Goal: Information Seeking & Learning: Get advice/opinions

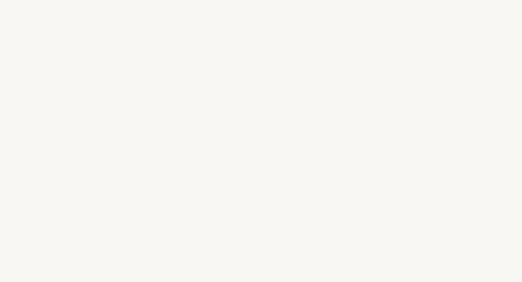
select select "US"
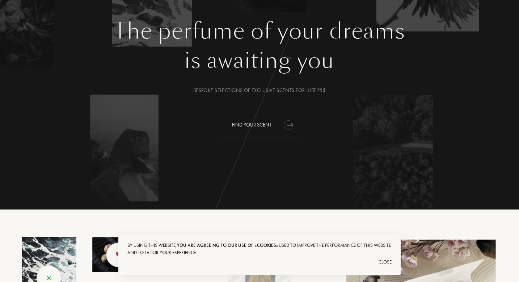
click at [291, 127] on icon "animation" at bounding box center [288, 125] width 11 height 12
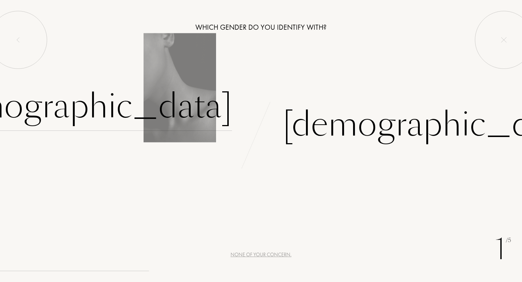
click at [191, 113] on div "[DEMOGRAPHIC_DATA]" at bounding box center [80, 106] width 302 height 49
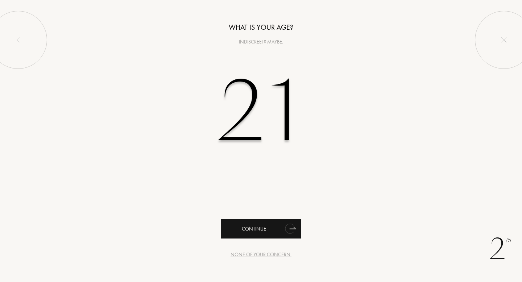
type input "21"
click at [276, 226] on div "Continue" at bounding box center [261, 228] width 80 height 19
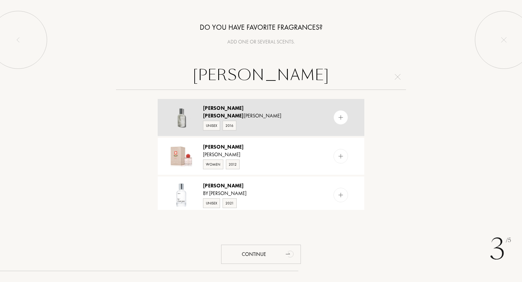
type input "[PERSON_NAME]"
click at [333, 116] on div at bounding box center [340, 117] width 14 height 14
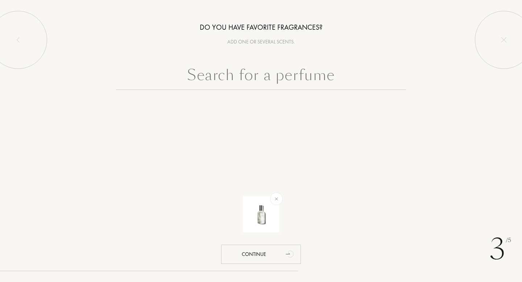
click at [314, 80] on input "text" at bounding box center [261, 77] width 290 height 26
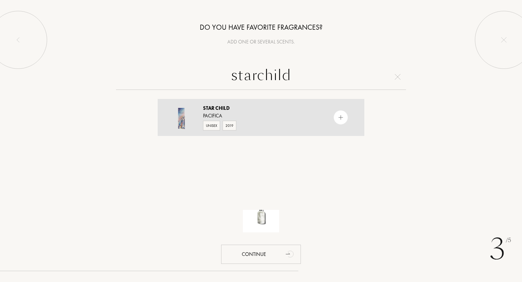
type input "starchild"
click at [337, 113] on div at bounding box center [340, 117] width 14 height 14
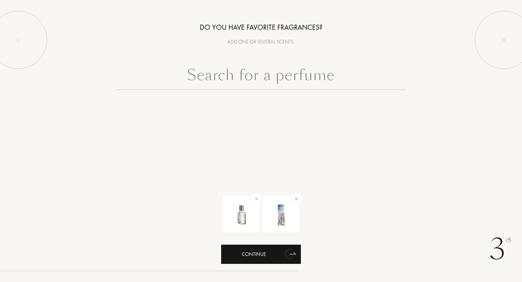
click at [265, 251] on div "Continue" at bounding box center [261, 253] width 80 height 19
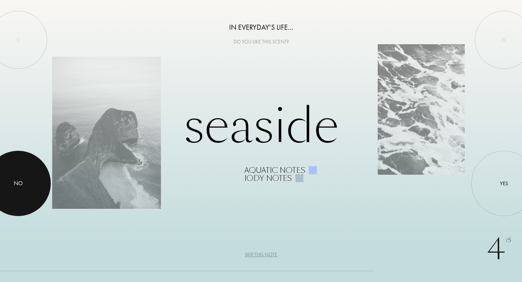
click at [31, 187] on div at bounding box center [18, 183] width 65 height 65
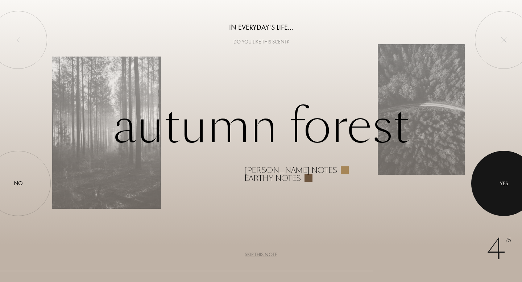
click at [498, 188] on div at bounding box center [503, 183] width 65 height 65
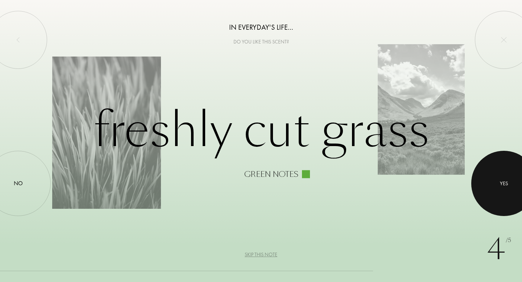
click at [499, 172] on div at bounding box center [503, 183] width 65 height 65
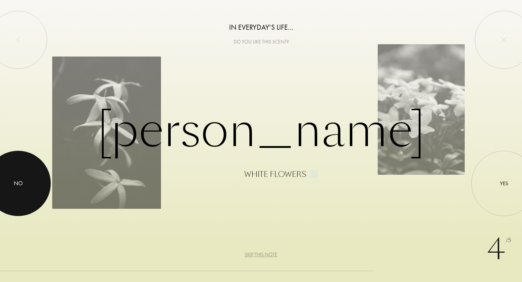
click at [42, 179] on div at bounding box center [18, 183] width 65 height 65
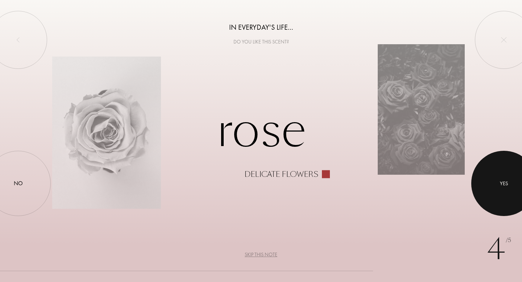
click at [510, 180] on div at bounding box center [503, 183] width 65 height 65
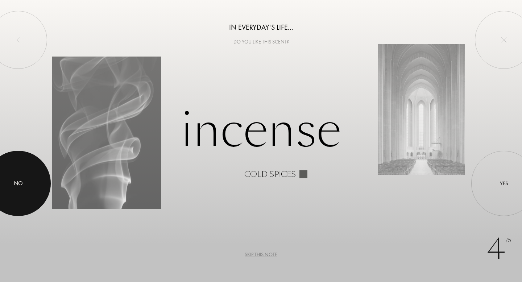
click at [45, 170] on div "No" at bounding box center [18, 183] width 65 height 65
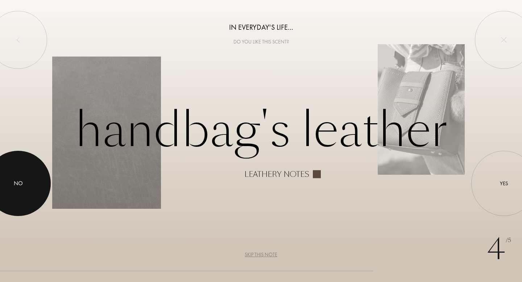
click at [37, 188] on div "No" at bounding box center [18, 183] width 65 height 65
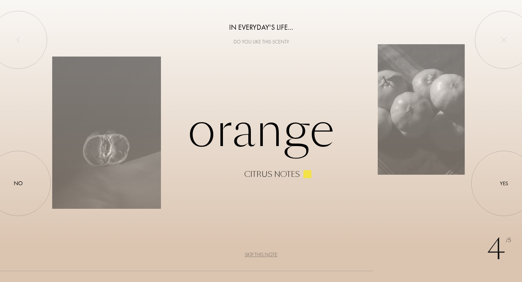
click at [58, 171] on div "Orange Citrus notes" at bounding box center [260, 141] width 417 height 74
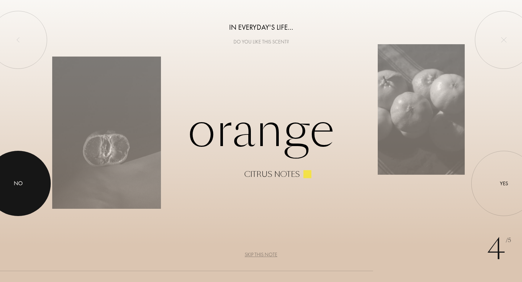
click at [40, 178] on div "No" at bounding box center [18, 183] width 65 height 65
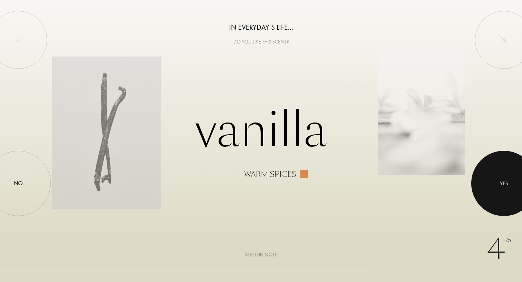
click at [487, 183] on div at bounding box center [503, 183] width 65 height 65
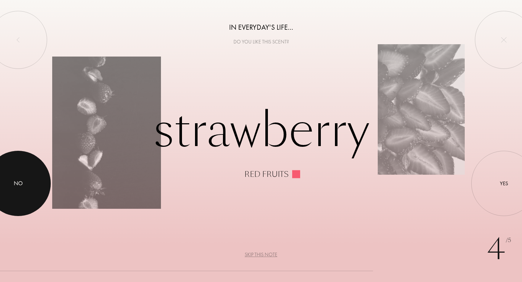
click at [34, 194] on div "No" at bounding box center [18, 183] width 65 height 65
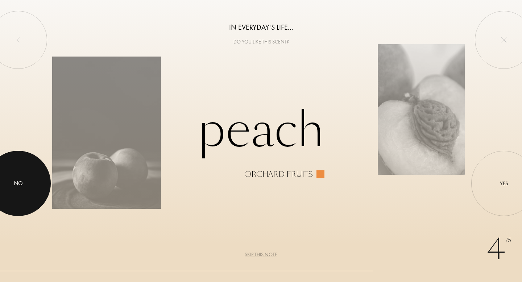
click at [27, 185] on div at bounding box center [18, 183] width 65 height 65
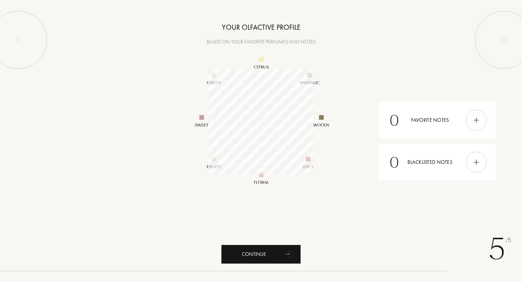
scroll to position [105, 105]
click at [433, 118] on div "0 Favorite notes" at bounding box center [436, 120] width 117 height 37
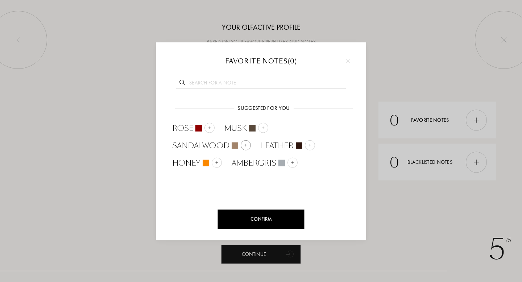
click at [241, 144] on div at bounding box center [245, 145] width 10 height 10
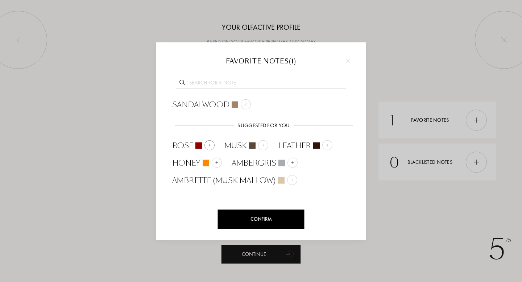
click at [210, 145] on img at bounding box center [210, 145] width 4 height 4
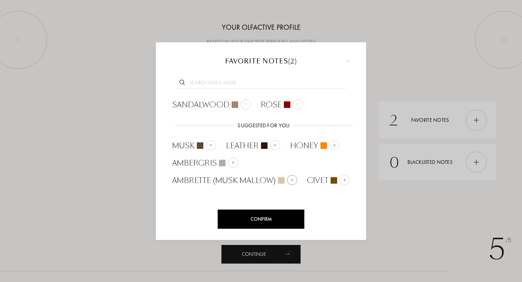
click at [291, 179] on img at bounding box center [292, 180] width 4 height 4
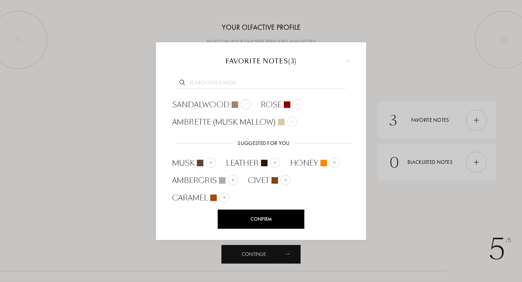
scroll to position [0, 0]
click at [209, 160] on div at bounding box center [211, 162] width 10 height 10
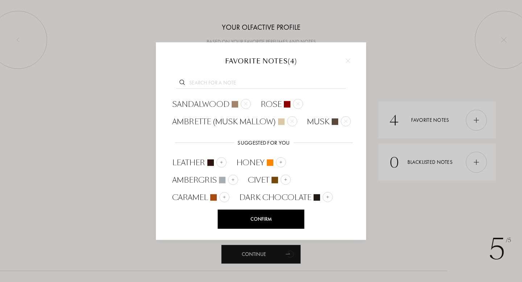
click at [251, 83] on input "text" at bounding box center [261, 84] width 170 height 10
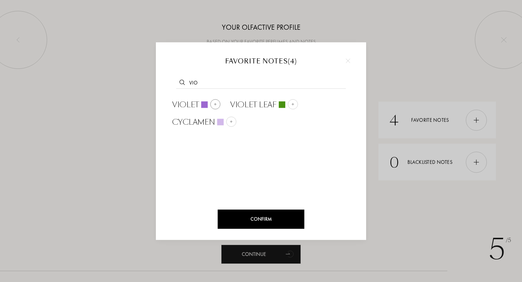
type input "vio"
click at [218, 104] on div at bounding box center [215, 104] width 10 height 10
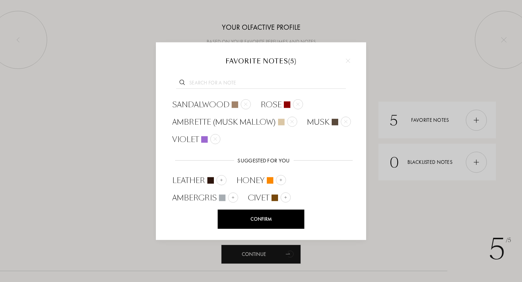
click at [224, 84] on input "text" at bounding box center [261, 84] width 170 height 10
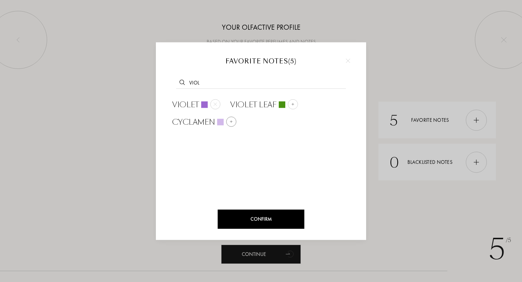
type input "viol"
click at [233, 119] on div at bounding box center [231, 121] width 10 height 10
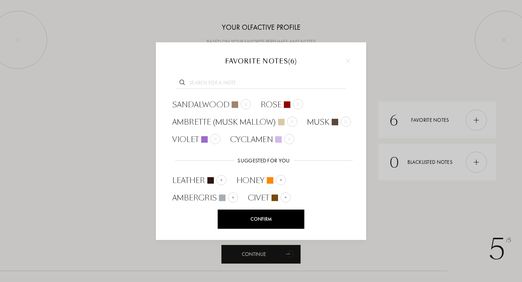
click at [219, 81] on input "text" at bounding box center [261, 84] width 170 height 10
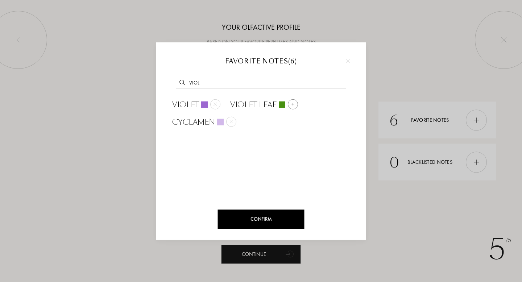
type input "viol"
click at [293, 103] on img at bounding box center [293, 104] width 4 height 4
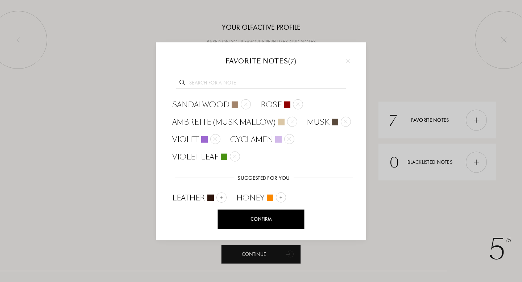
click at [250, 83] on input "text" at bounding box center [261, 84] width 170 height 10
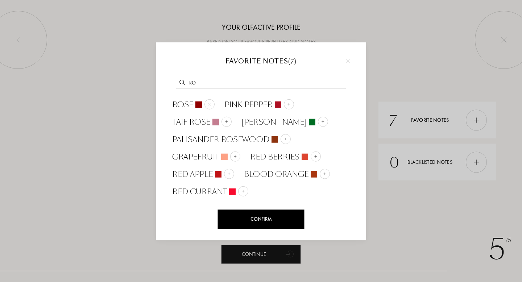
type input "r"
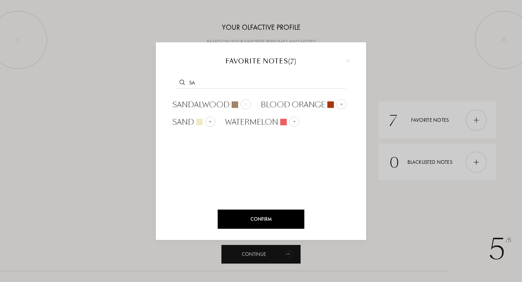
type input "s"
type input "hino"
click at [244, 102] on img at bounding box center [246, 104] width 4 height 4
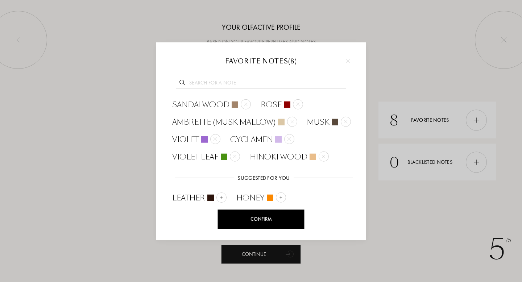
click at [227, 79] on input "text" at bounding box center [261, 84] width 170 height 10
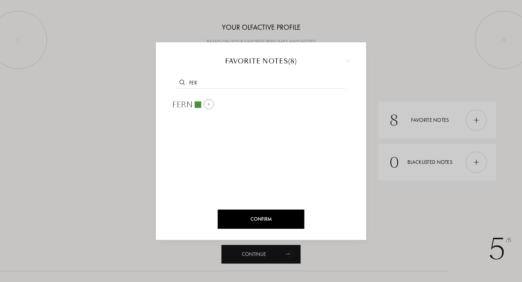
type input "fer"
click at [208, 102] on img at bounding box center [209, 104] width 4 height 4
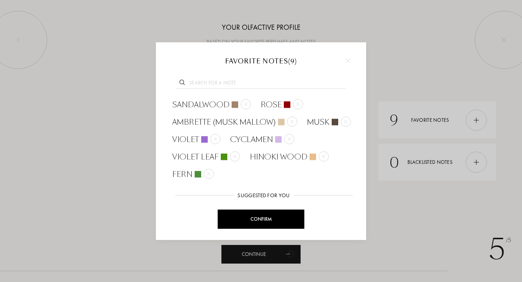
click at [241, 80] on input "text" at bounding box center [261, 84] width 170 height 10
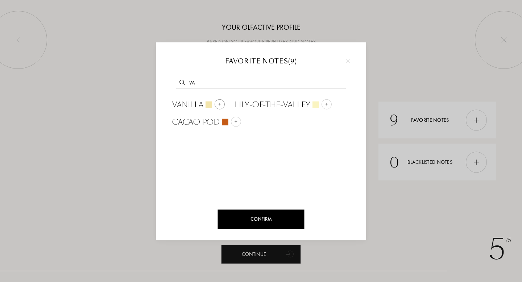
type input "va"
click at [218, 104] on img at bounding box center [220, 104] width 4 height 4
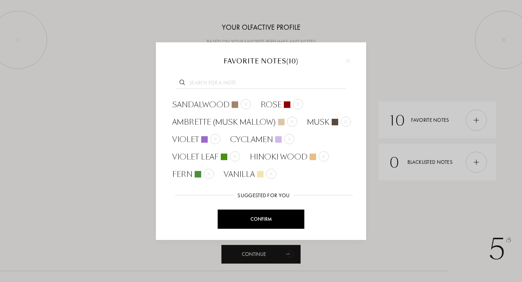
click at [222, 84] on input "text" at bounding box center [261, 84] width 170 height 10
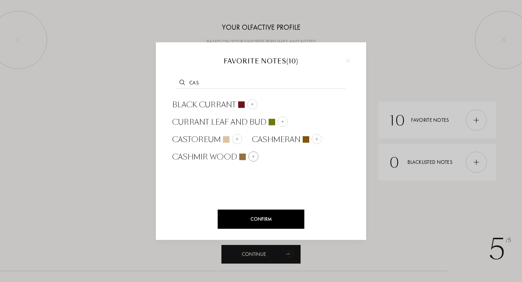
type input "cas"
click at [251, 155] on img at bounding box center [253, 156] width 4 height 4
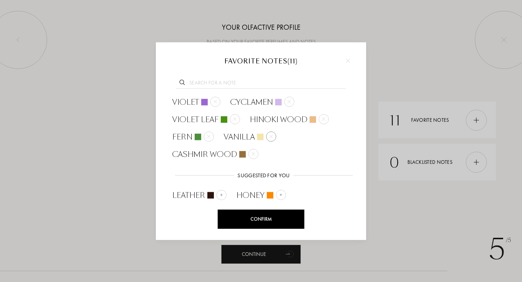
scroll to position [70, 0]
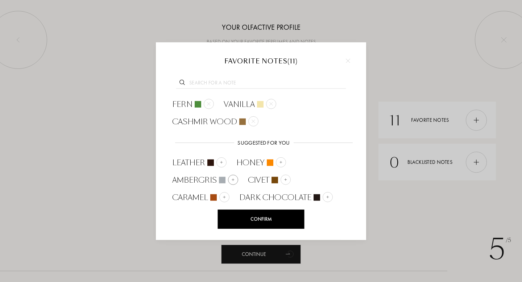
click at [232, 179] on img at bounding box center [233, 180] width 4 height 4
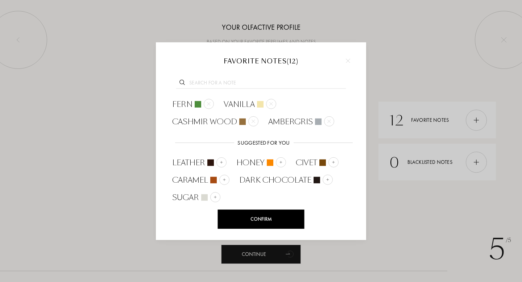
click at [252, 219] on div "Confirm" at bounding box center [261, 218] width 87 height 19
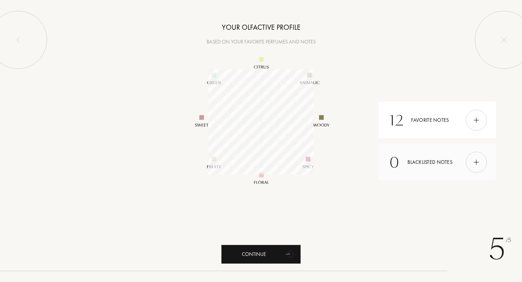
click at [447, 167] on div "0 Blacklisted notes" at bounding box center [436, 162] width 117 height 37
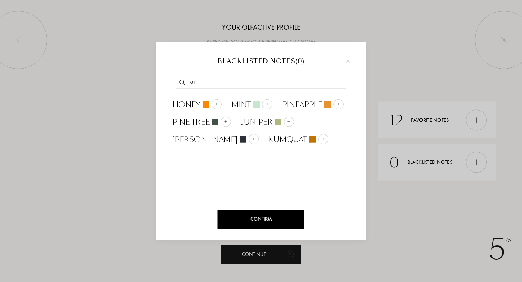
type input "m"
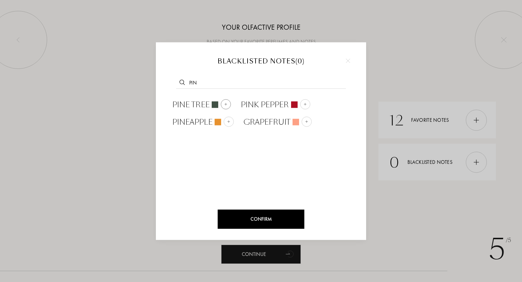
type input "pin"
click at [224, 103] on img at bounding box center [226, 104] width 4 height 4
click at [217, 81] on input "text" at bounding box center [261, 84] width 170 height 10
click at [346, 59] on img at bounding box center [348, 61] width 4 height 4
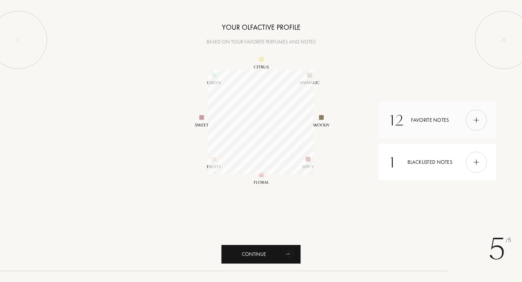
click at [436, 117] on div "12 Favorite notes" at bounding box center [436, 120] width 117 height 37
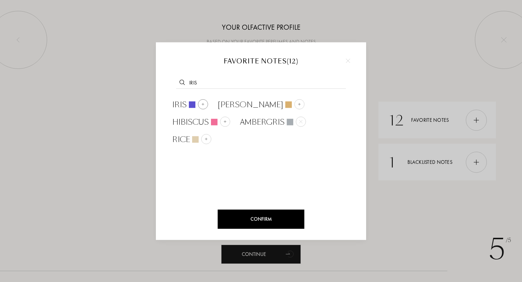
type input "iris"
click at [201, 103] on img at bounding box center [203, 104] width 4 height 4
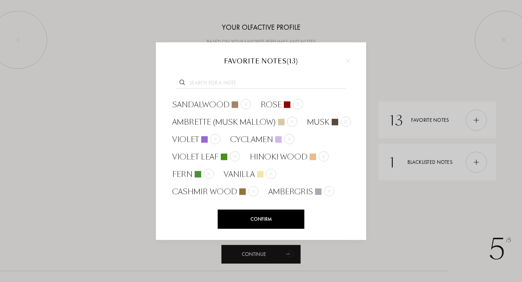
click at [222, 79] on input "text" at bounding box center [261, 84] width 170 height 10
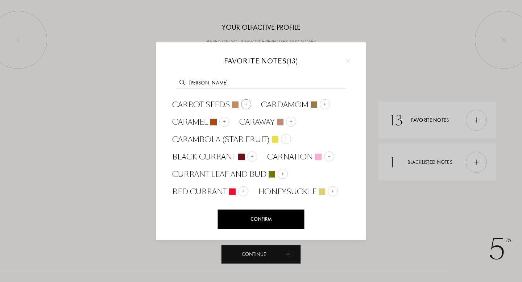
type input "[PERSON_NAME]"
click at [242, 102] on div at bounding box center [246, 104] width 10 height 10
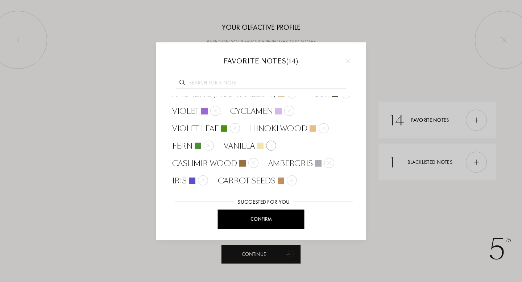
scroll to position [33, 0]
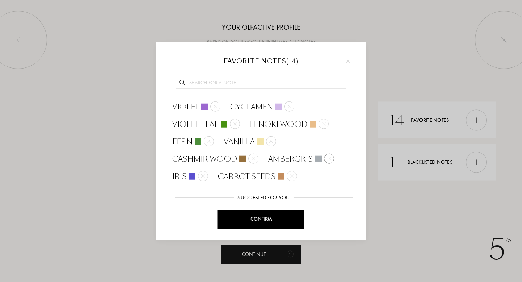
click at [325, 155] on div at bounding box center [329, 158] width 10 height 10
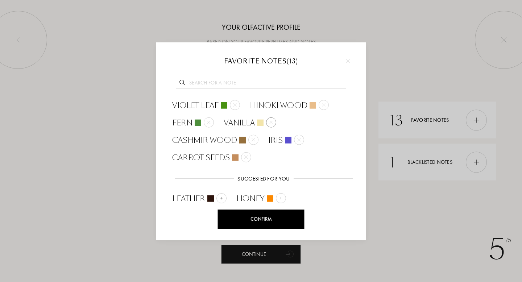
scroll to position [87, 0]
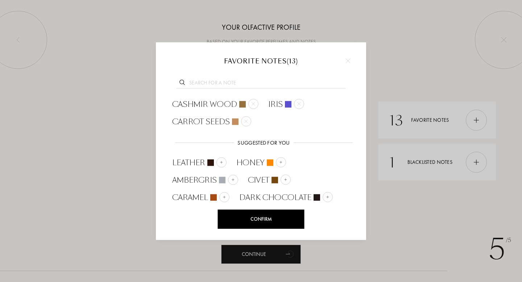
click at [348, 60] on img at bounding box center [348, 61] width 4 height 4
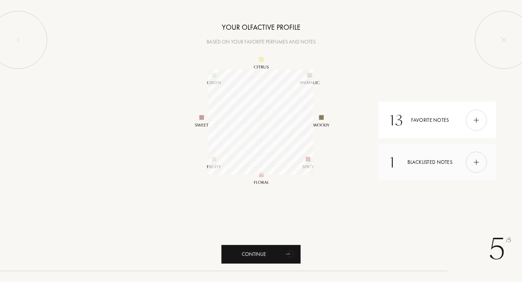
click at [446, 167] on div "1 Blacklisted notes" at bounding box center [436, 162] width 117 height 37
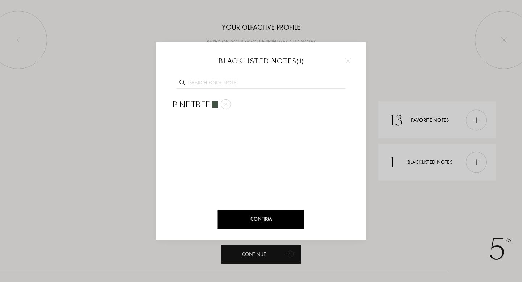
click at [349, 63] on img at bounding box center [348, 61] width 4 height 4
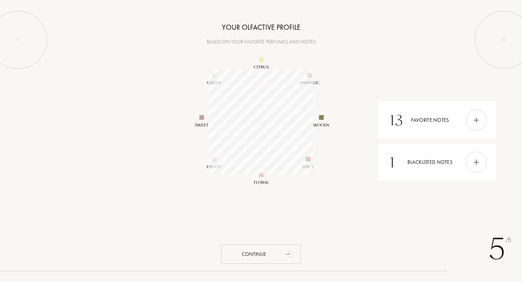
click at [252, 254] on div "Continue" at bounding box center [261, 253] width 80 height 19
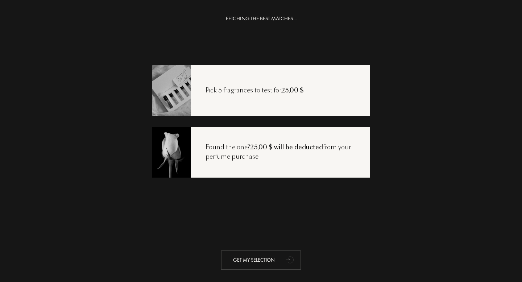
click at [283, 260] on icon "animation" at bounding box center [290, 259] width 14 height 14
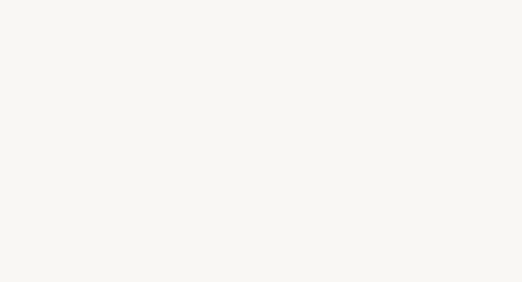
select select "US"
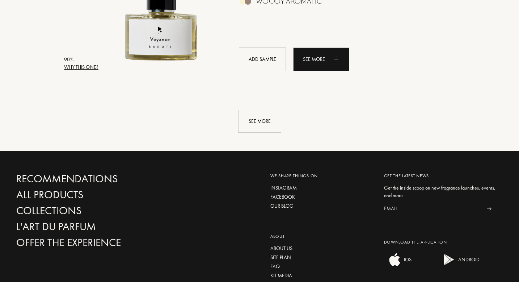
scroll to position [1749, 0]
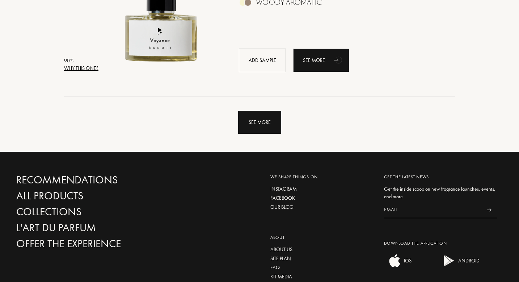
click at [265, 123] on div "See more" at bounding box center [259, 122] width 43 height 23
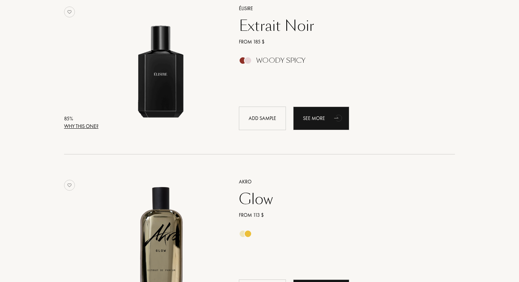
scroll to position [2780, 0]
